Goal: Task Accomplishment & Management: Complete application form

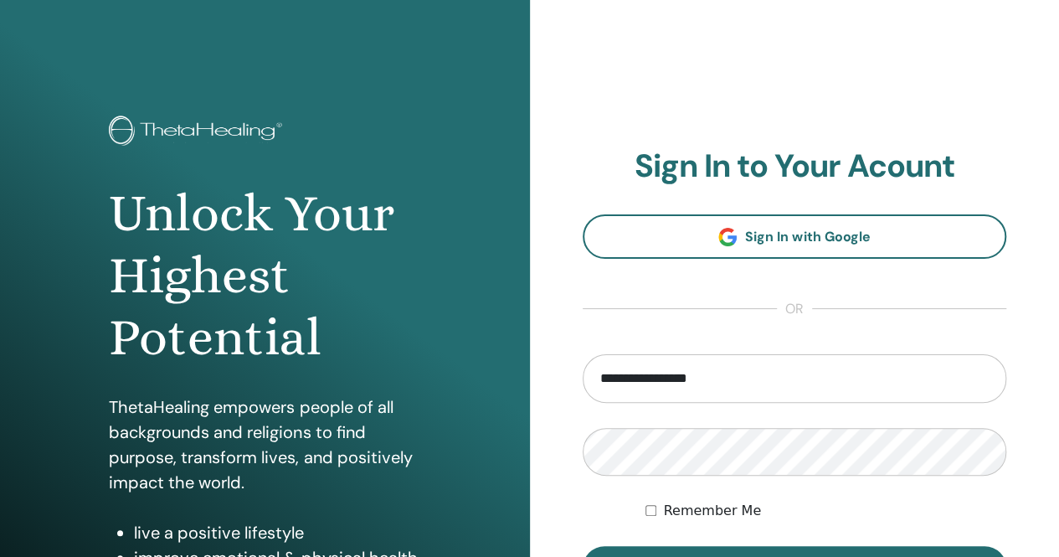
click at [583, 546] on button "Sign In" at bounding box center [795, 568] width 425 height 44
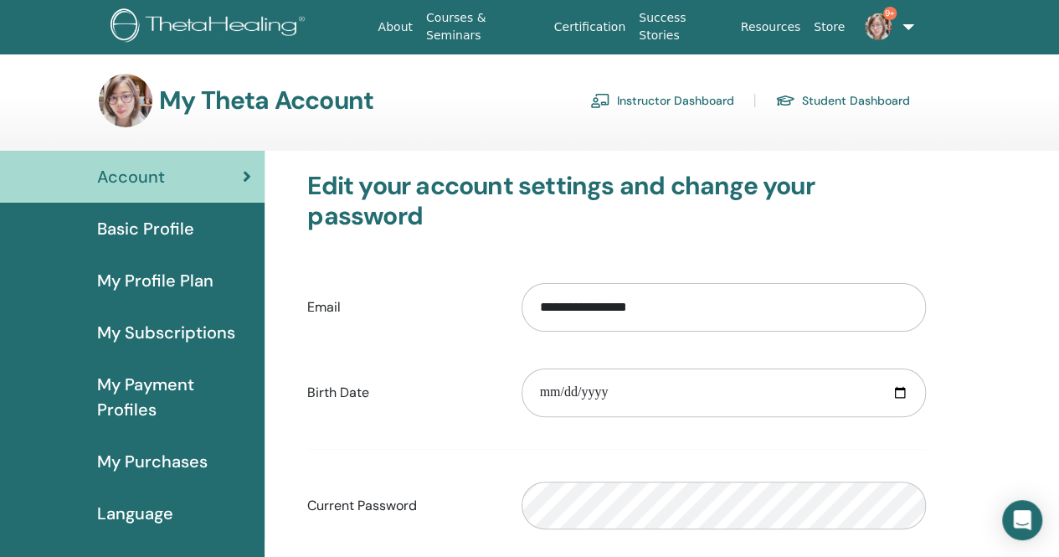
click at [626, 94] on link "Instructor Dashboard" at bounding box center [662, 100] width 144 height 27
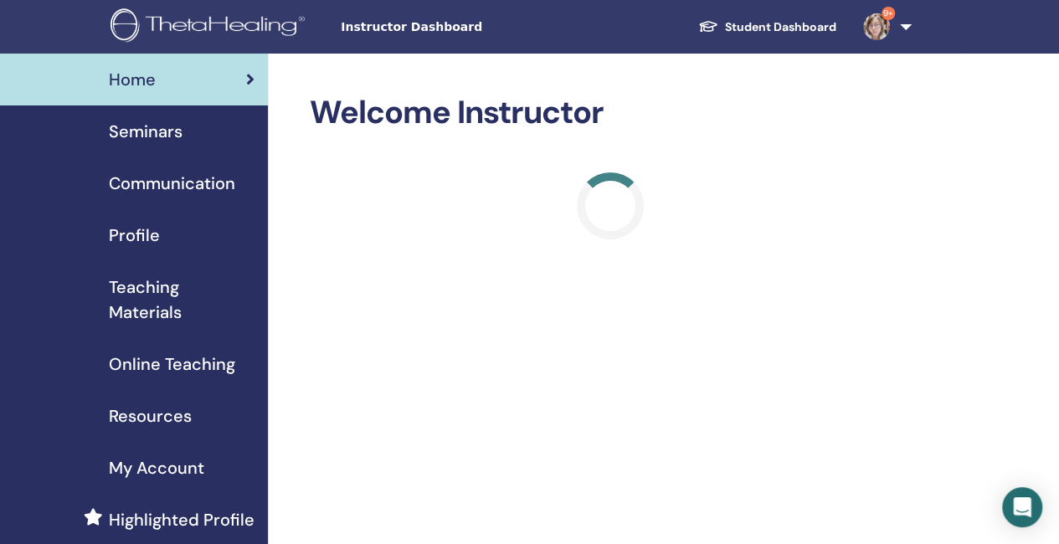
click at [143, 314] on span "Teaching Materials" at bounding box center [182, 300] width 146 height 50
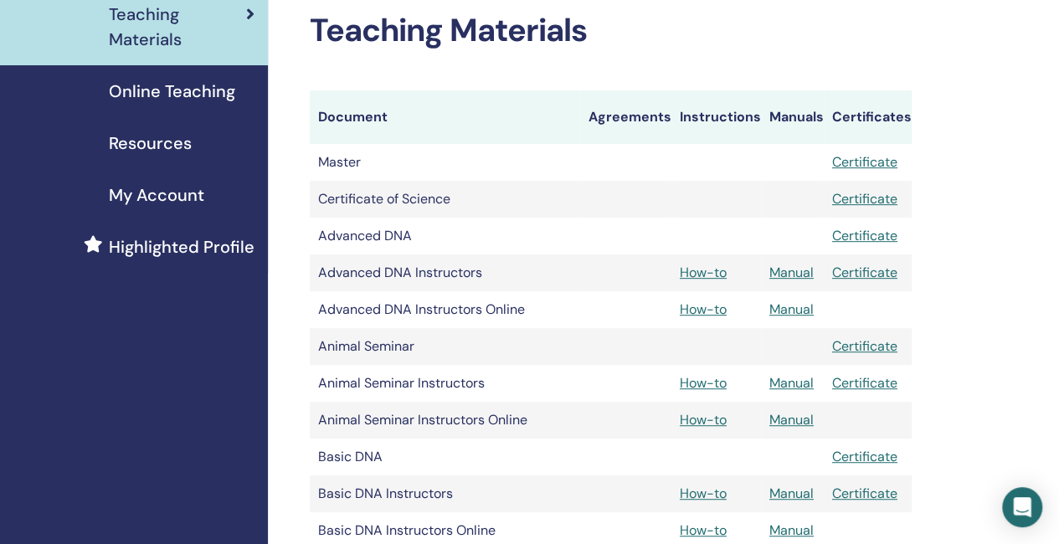
scroll to position [251, 0]
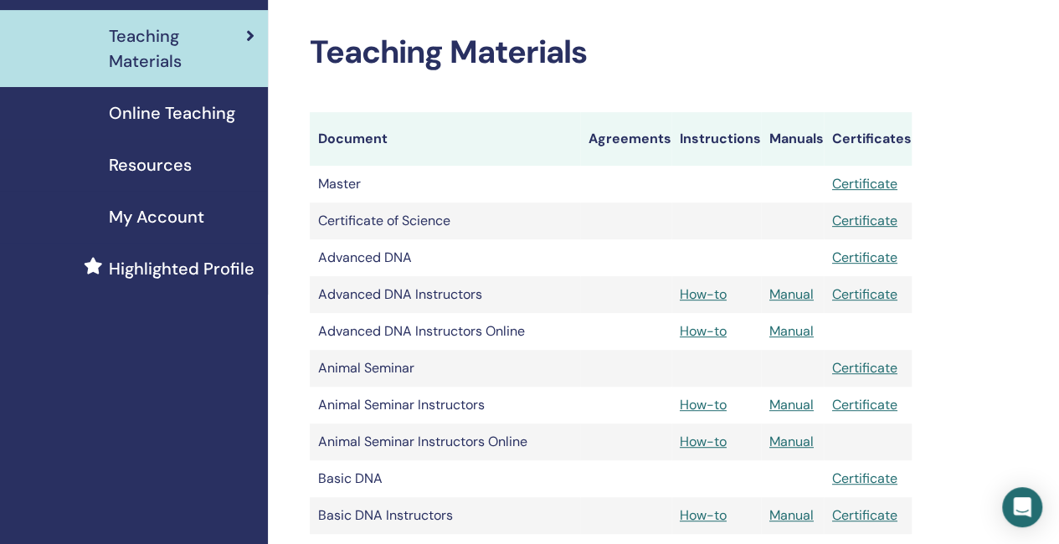
click at [184, 161] on span "Resources" at bounding box center [150, 164] width 83 height 25
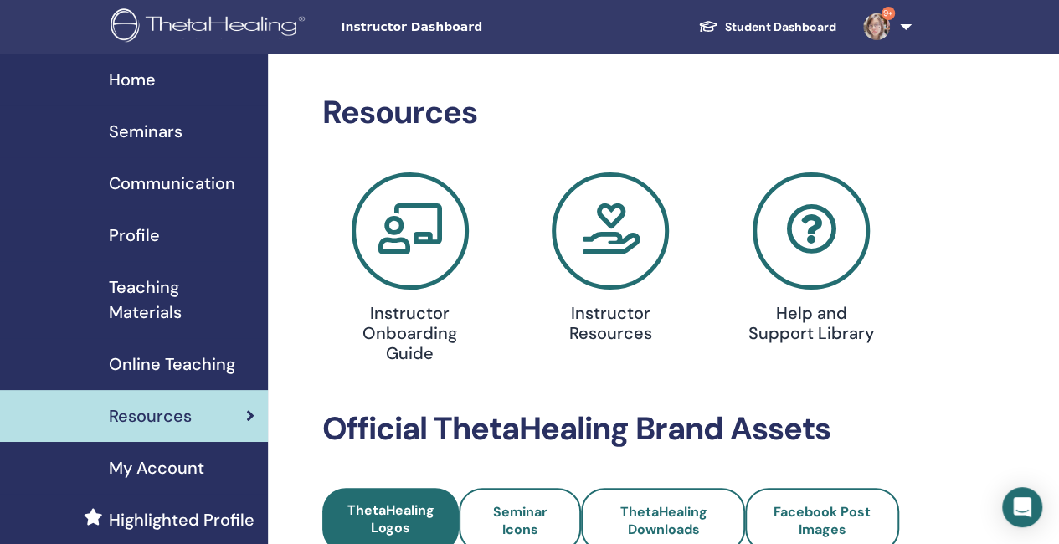
click at [149, 121] on span "Seminars" at bounding box center [146, 131] width 74 height 25
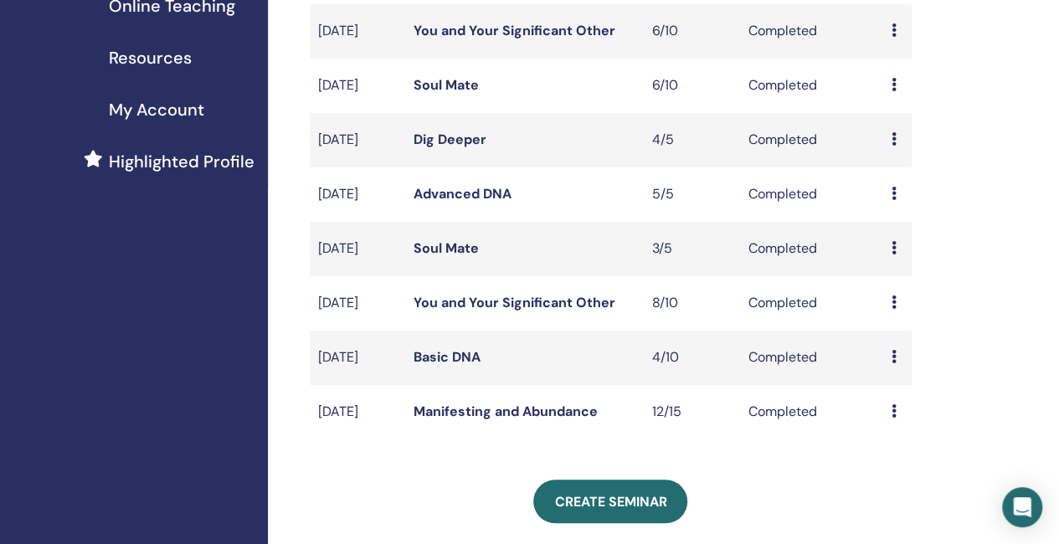
scroll to position [419, 0]
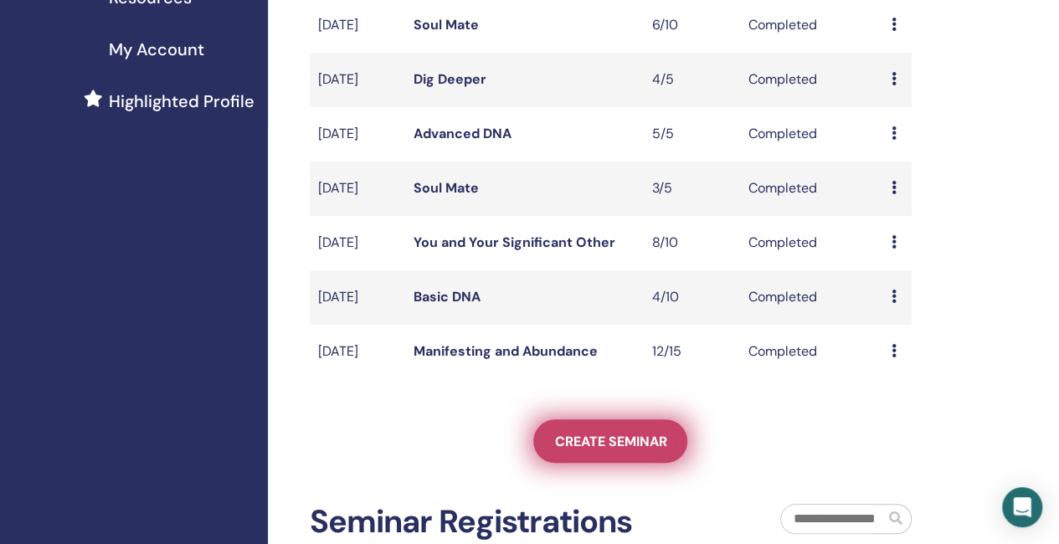
click at [636, 451] on span "Create seminar" at bounding box center [610, 442] width 112 height 18
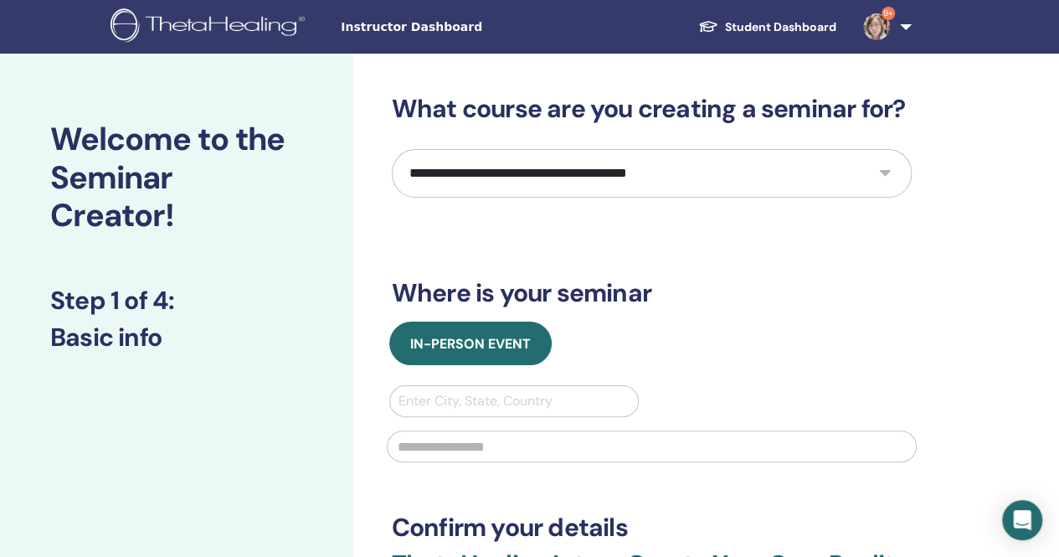
click at [569, 167] on select "**********" at bounding box center [652, 173] width 520 height 49
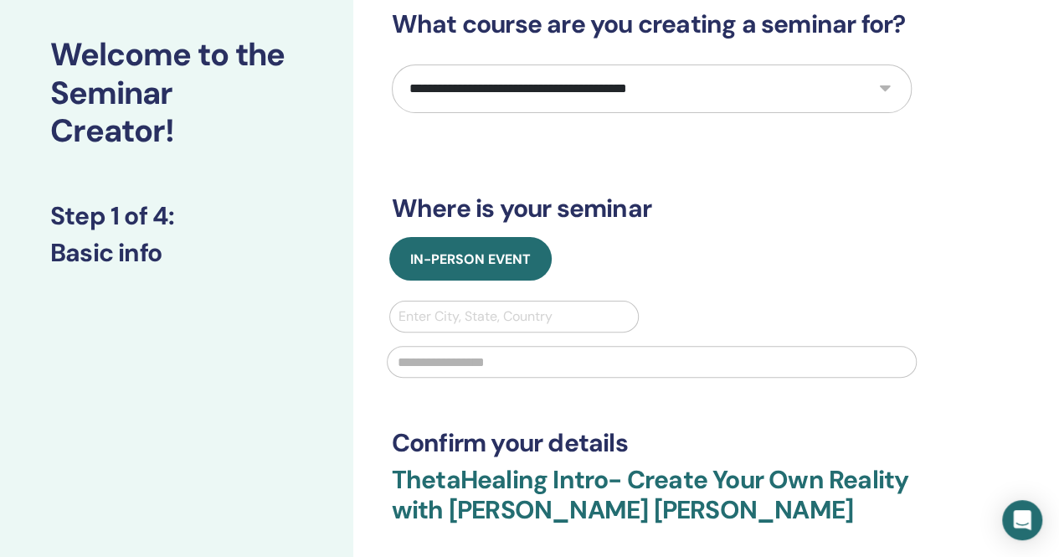
scroll to position [84, 0]
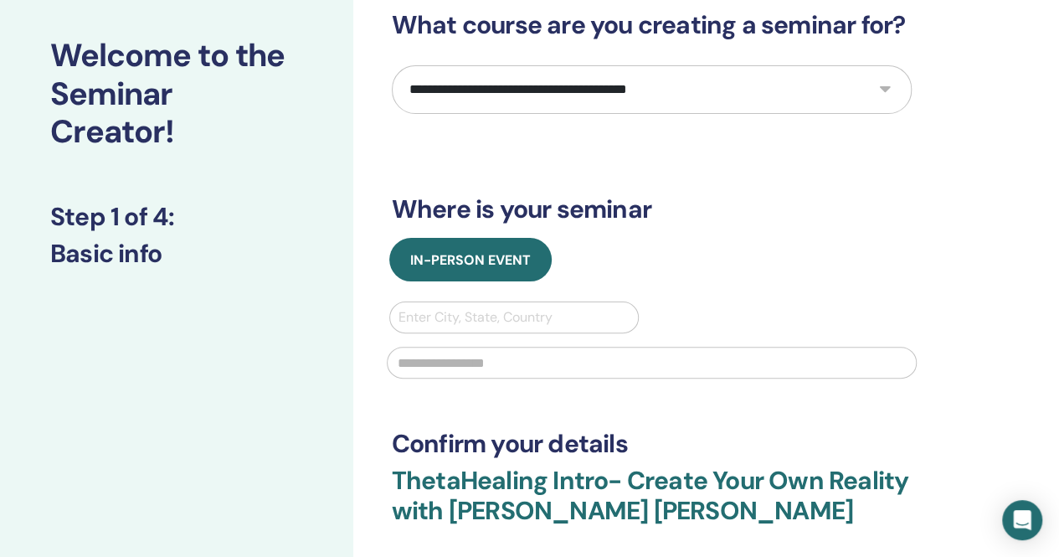
click at [781, 85] on select "**********" at bounding box center [652, 89] width 520 height 49
select select "**"
click at [392, 65] on select "**********" at bounding box center [652, 89] width 520 height 49
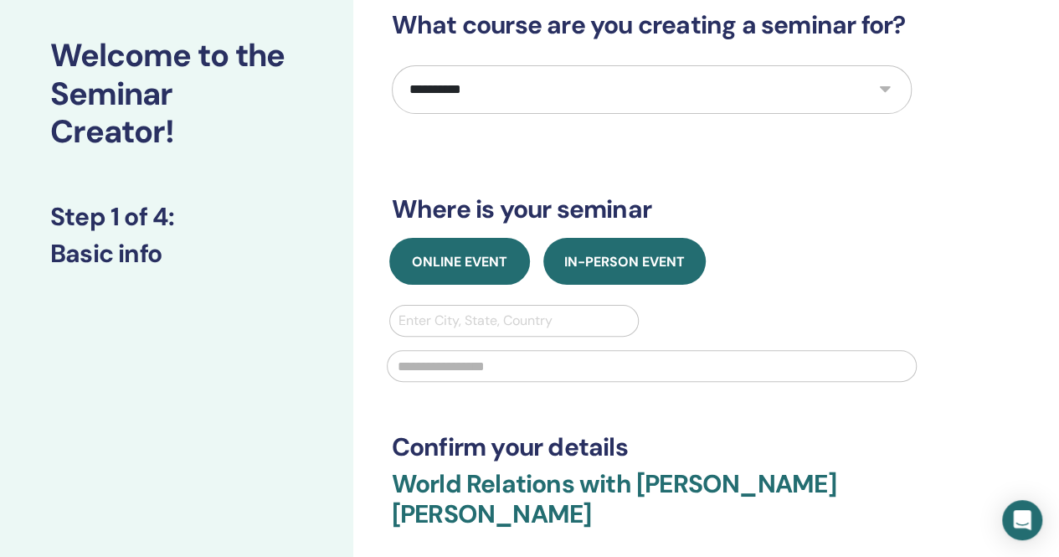
click at [494, 267] on span "Online Event" at bounding box center [459, 262] width 95 height 18
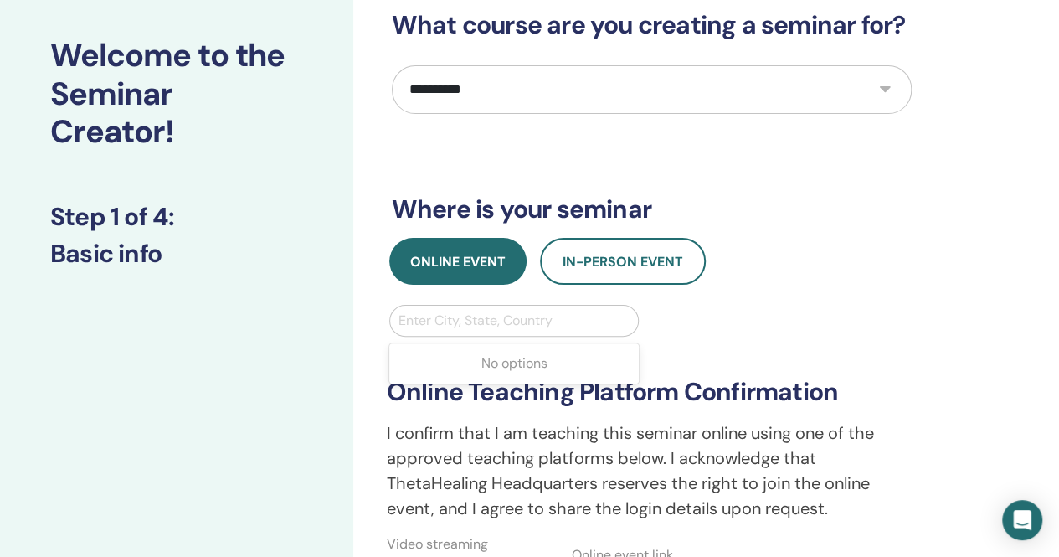
click at [514, 326] on div at bounding box center [515, 320] width 232 height 23
type input "**********"
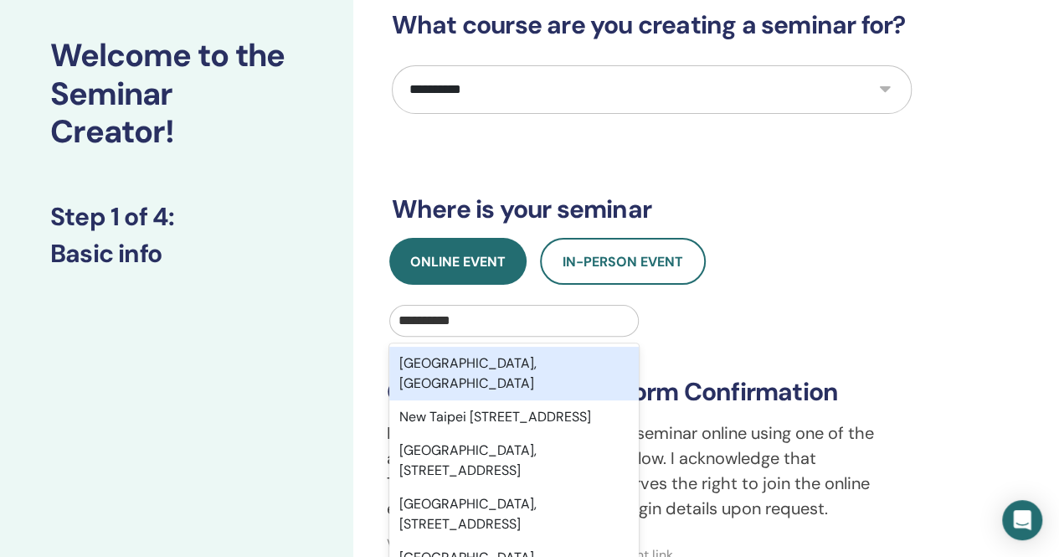
click at [492, 358] on div "[GEOGRAPHIC_DATA], [GEOGRAPHIC_DATA]" at bounding box center [514, 374] width 250 height 54
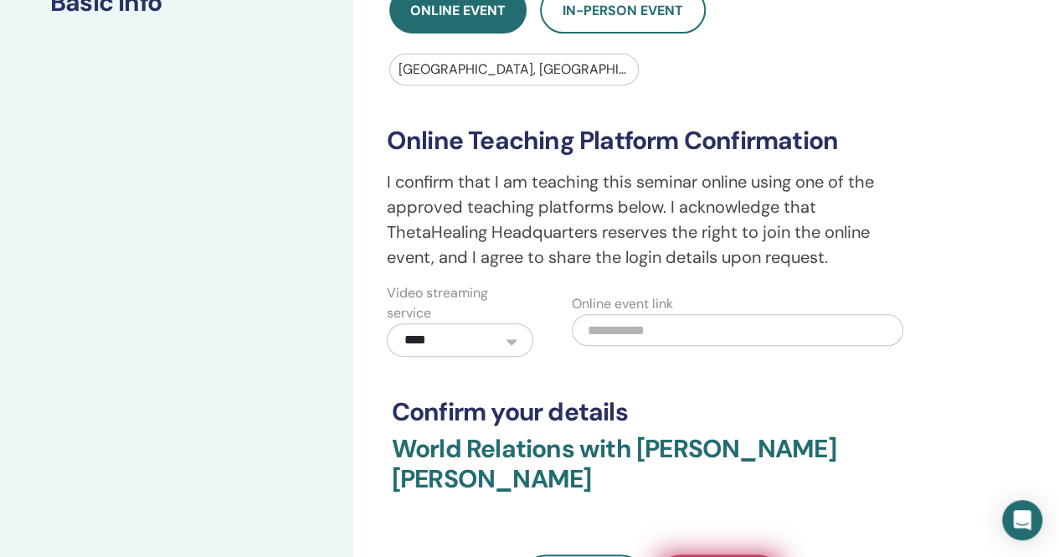
scroll to position [0, 0]
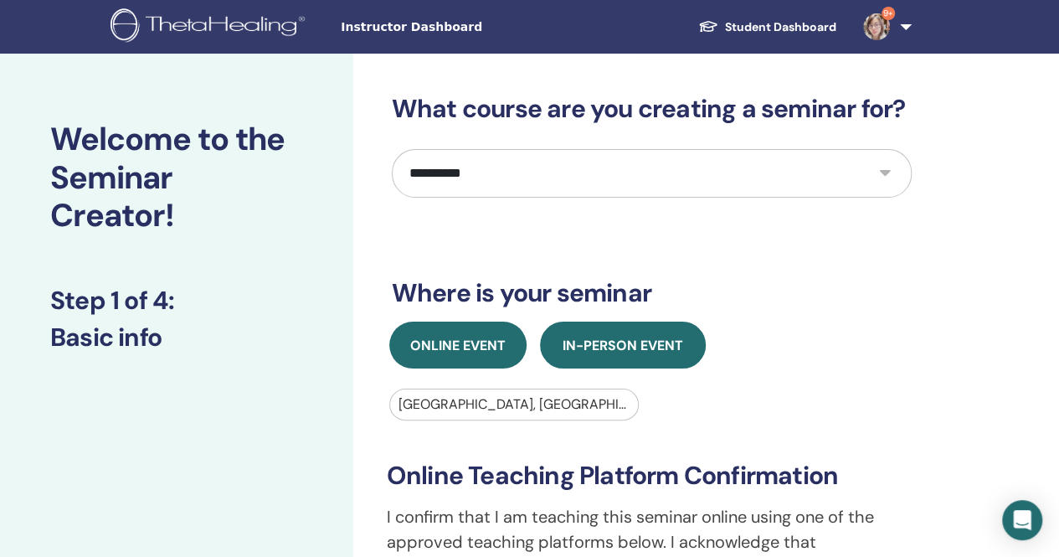
click at [681, 363] on button "In-Person Event" at bounding box center [623, 345] width 166 height 47
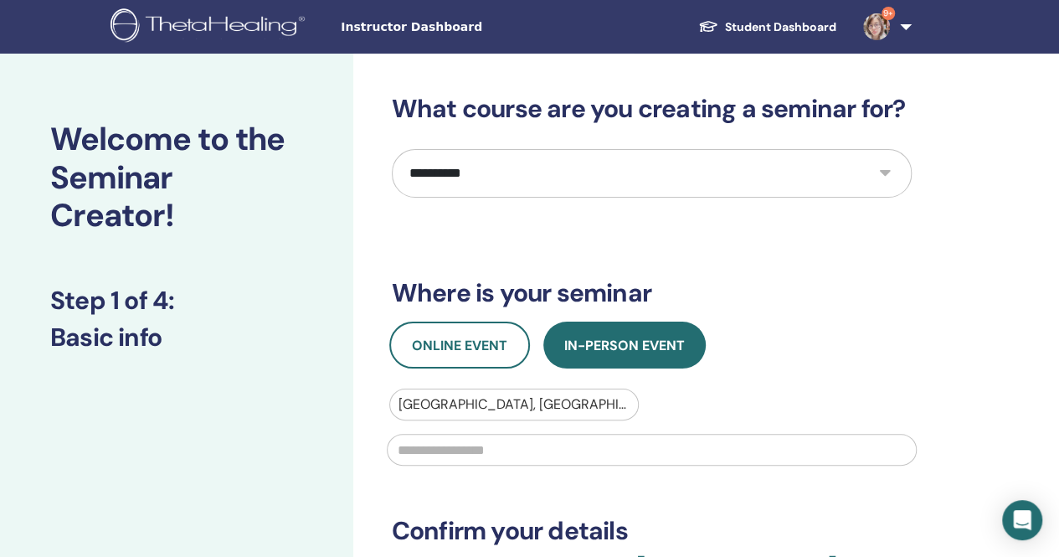
click at [575, 453] on input "text" at bounding box center [652, 450] width 530 height 32
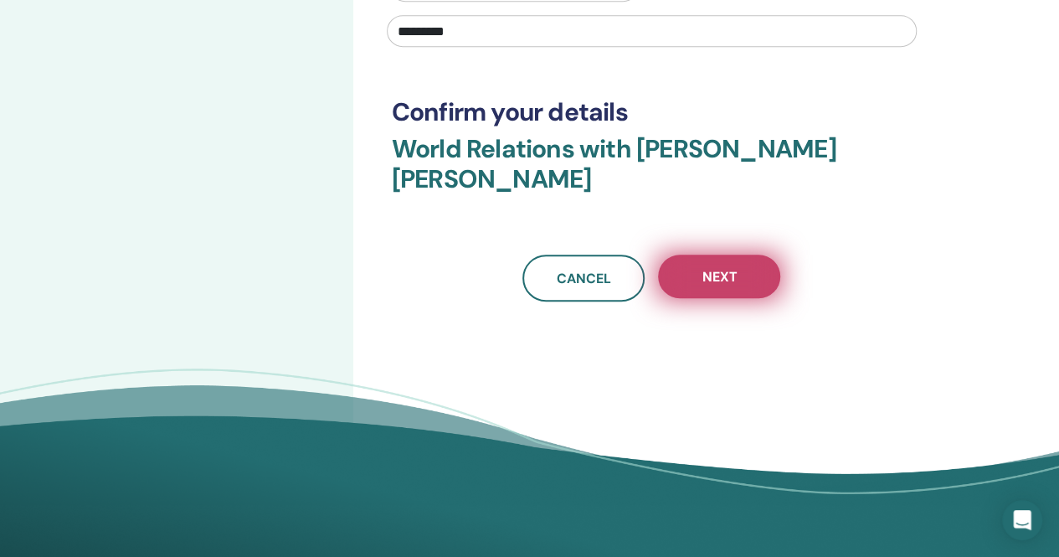
type input "*********"
click at [742, 255] on button "Next" at bounding box center [719, 277] width 122 height 44
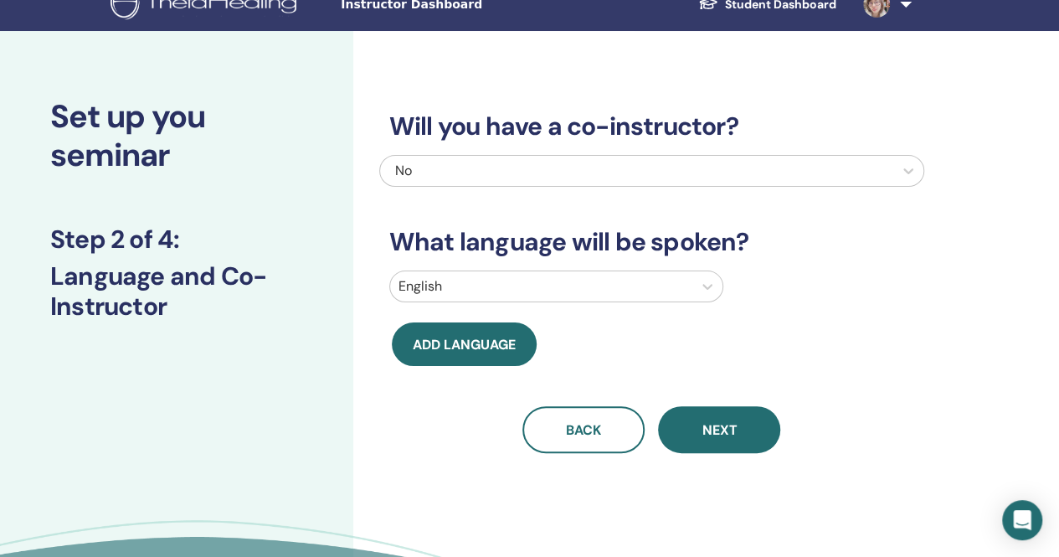
scroll to position [0, 0]
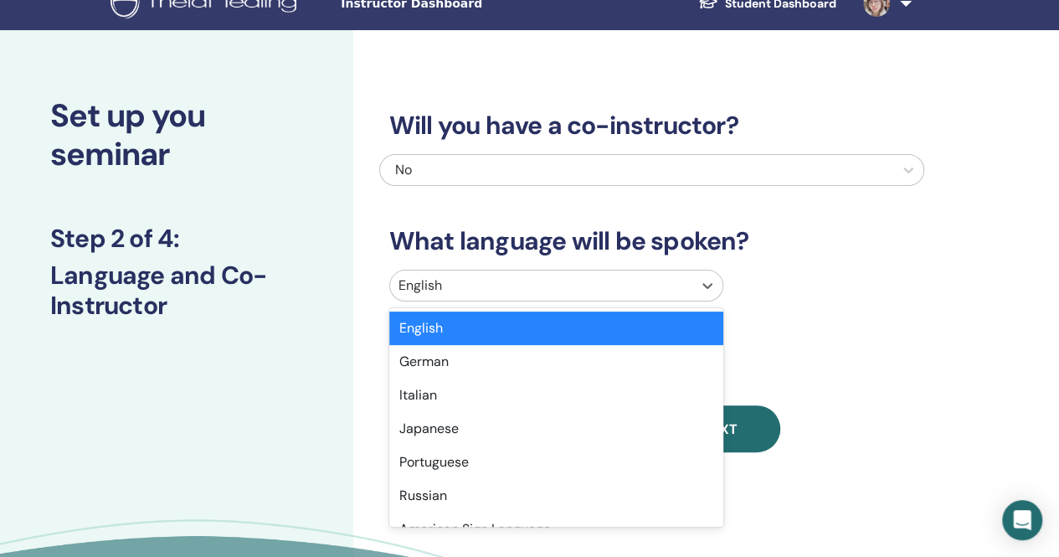
click at [603, 301] on div "option English selected, 1 of 47. 47 results available. Use Up and Down to choo…" at bounding box center [556, 286] width 334 height 32
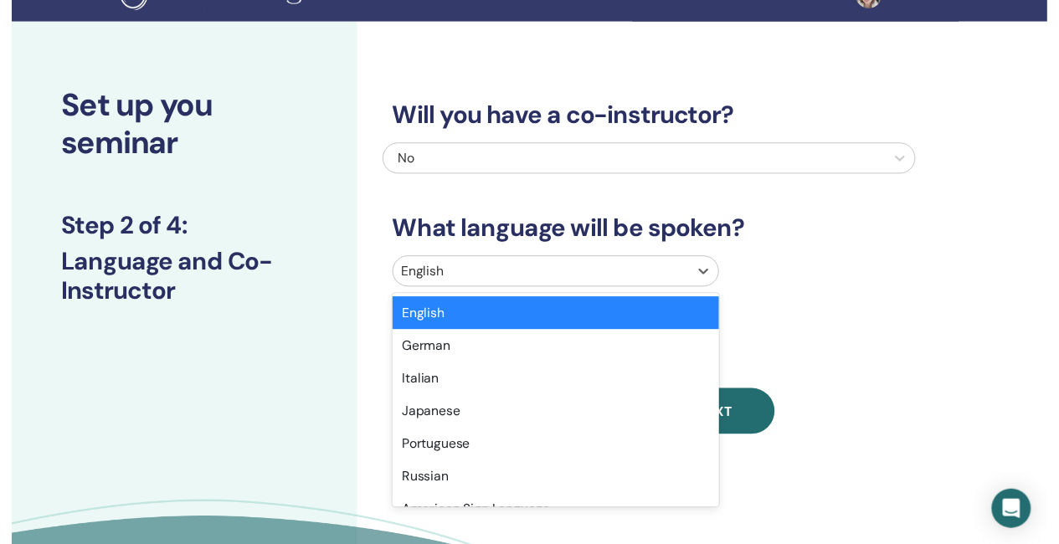
scroll to position [33, 0]
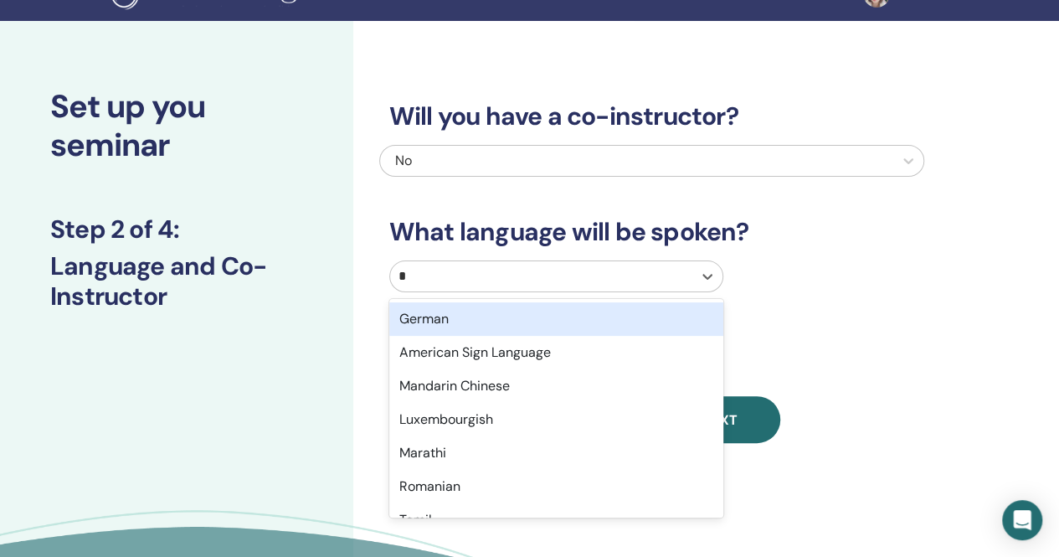
type input "**"
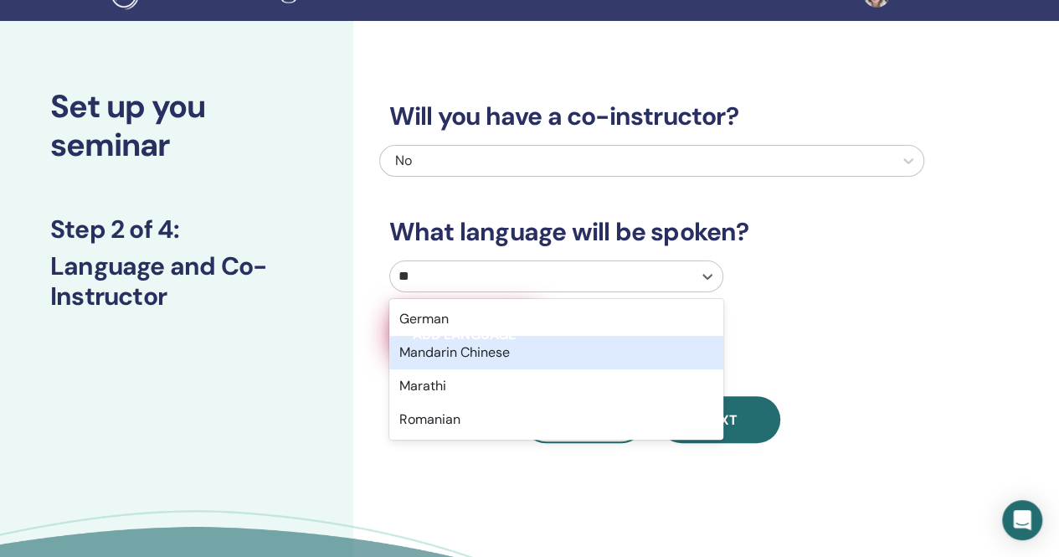
click at [530, 349] on div "Mandarin Chinese" at bounding box center [556, 352] width 334 height 33
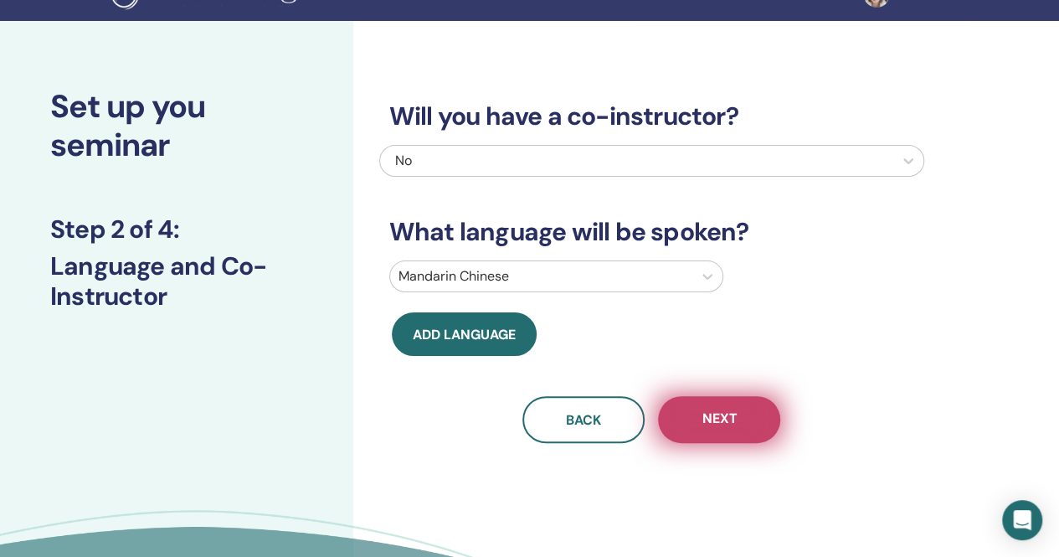
click at [734, 420] on span "Next" at bounding box center [719, 420] width 35 height 21
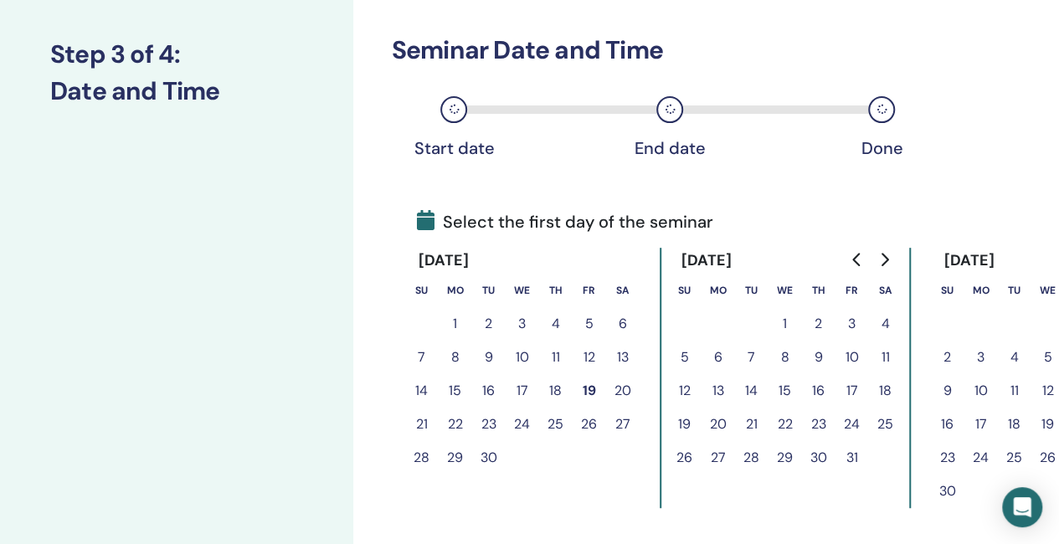
scroll to position [368, 0]
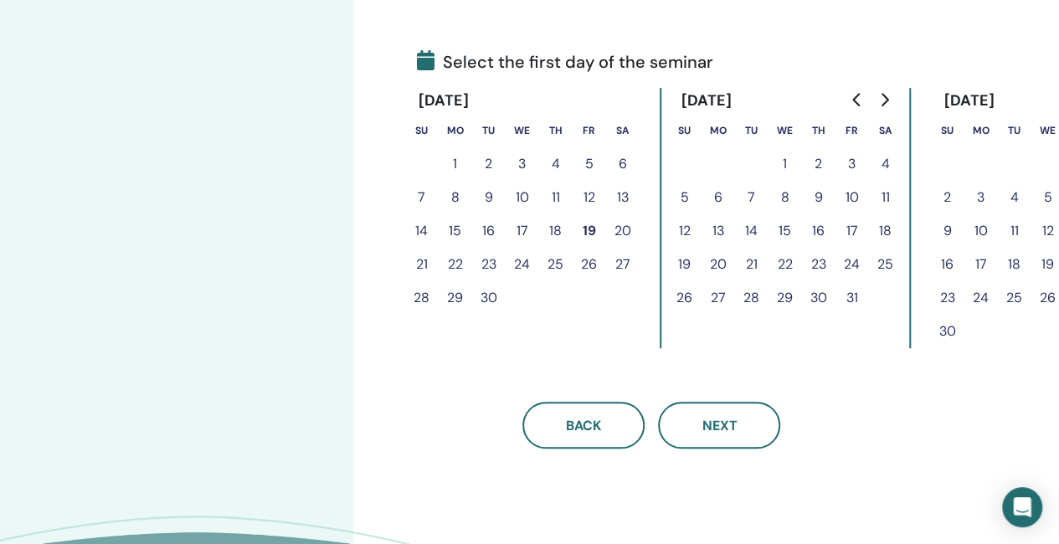
click at [821, 234] on button "16" at bounding box center [818, 230] width 33 height 33
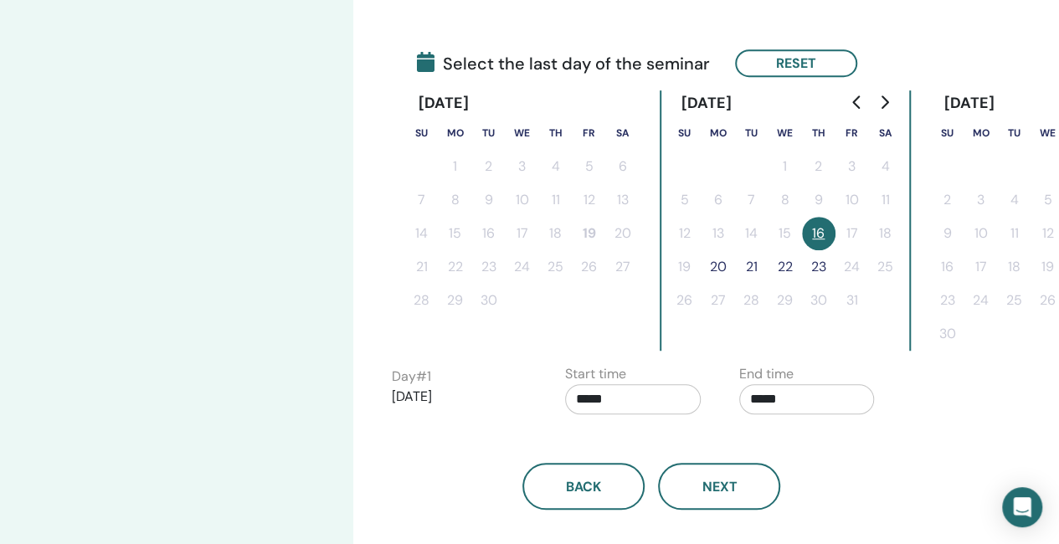
click at [713, 269] on button "20" at bounding box center [718, 266] width 33 height 33
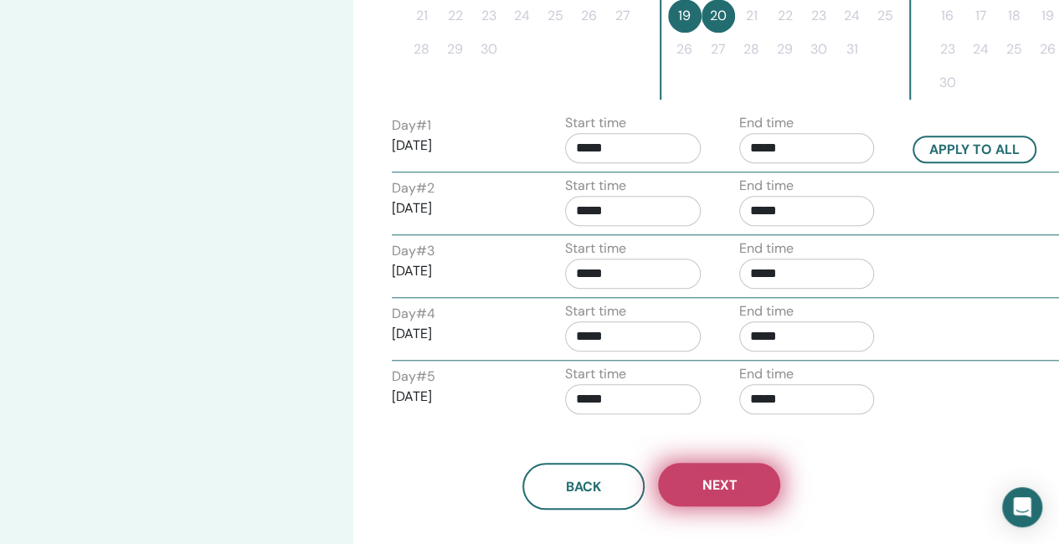
click at [742, 486] on button "Next" at bounding box center [719, 485] width 122 height 44
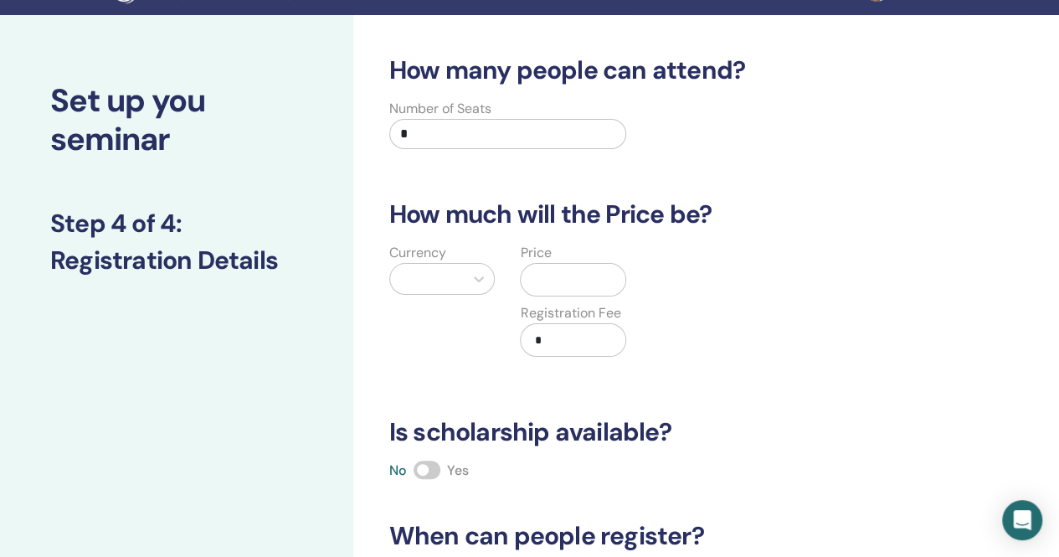
scroll to position [33, 0]
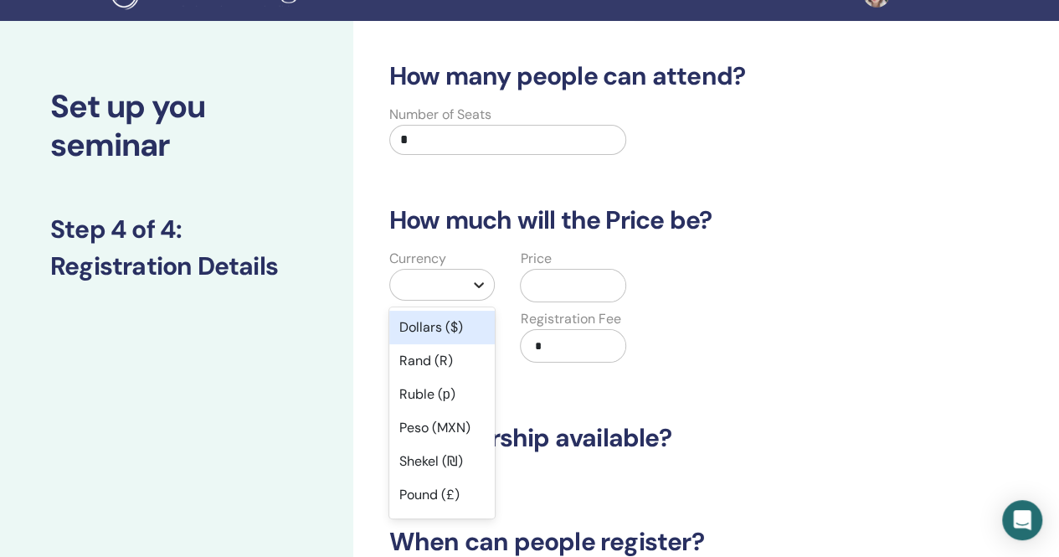
click at [477, 279] on icon at bounding box center [479, 284] width 17 height 17
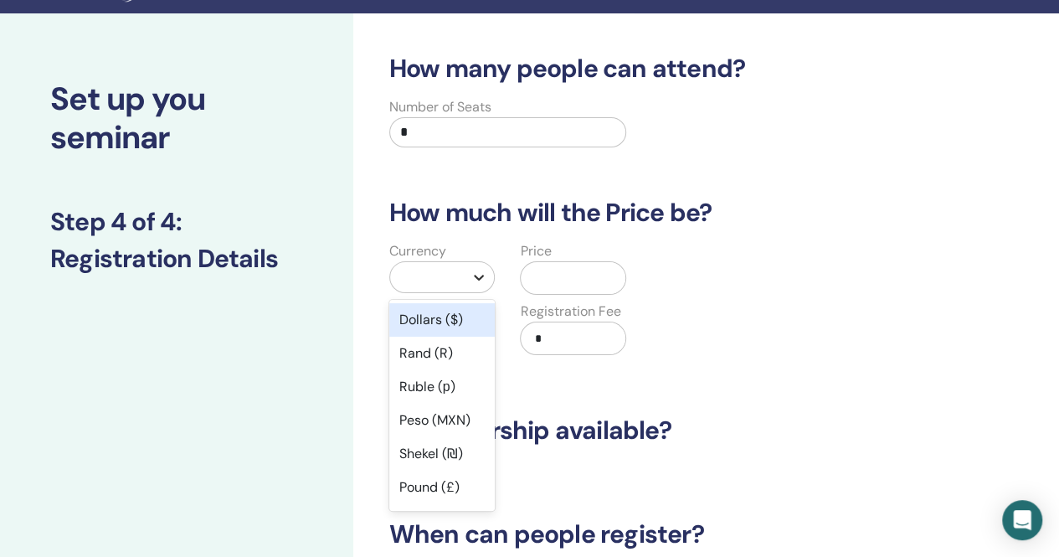
scroll to position [40, 0]
click at [431, 334] on div "Dollars ($)" at bounding box center [442, 319] width 106 height 33
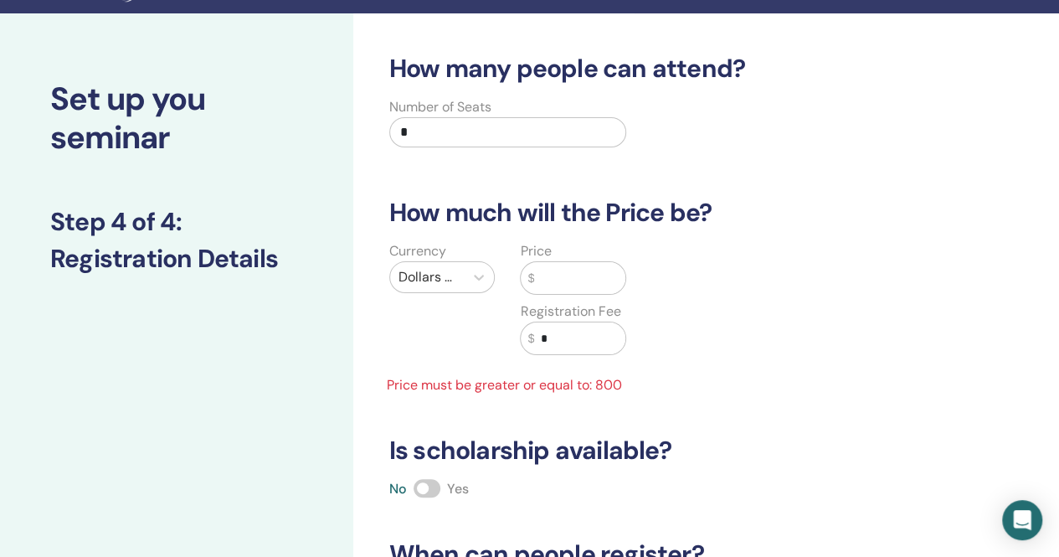
click at [233, 368] on div "Set up you seminar Step 4 of 4 : Registration Details" at bounding box center [176, 494] width 353 height 963
